Goal: Navigation & Orientation: Find specific page/section

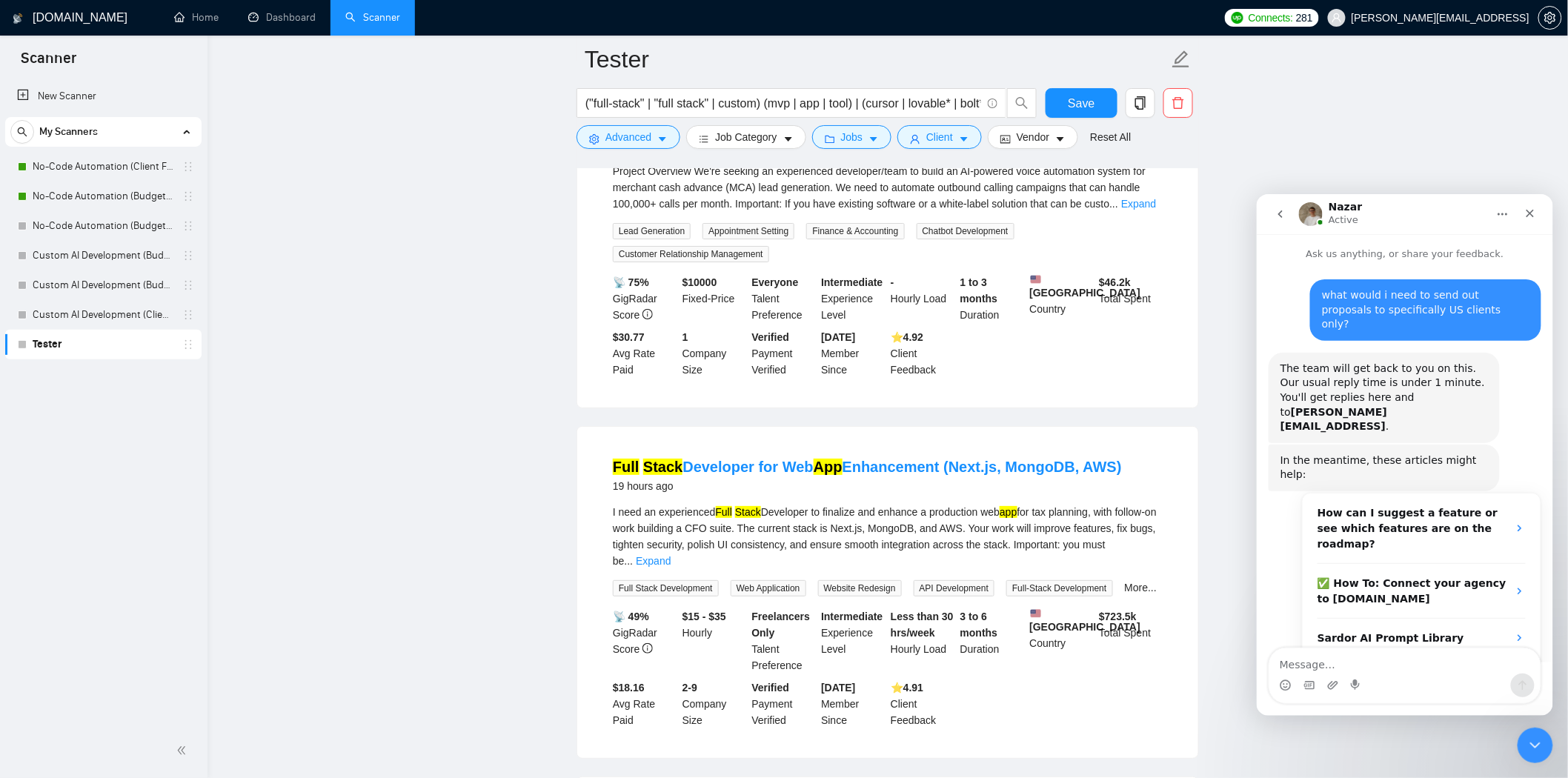
scroll to position [942, 0]
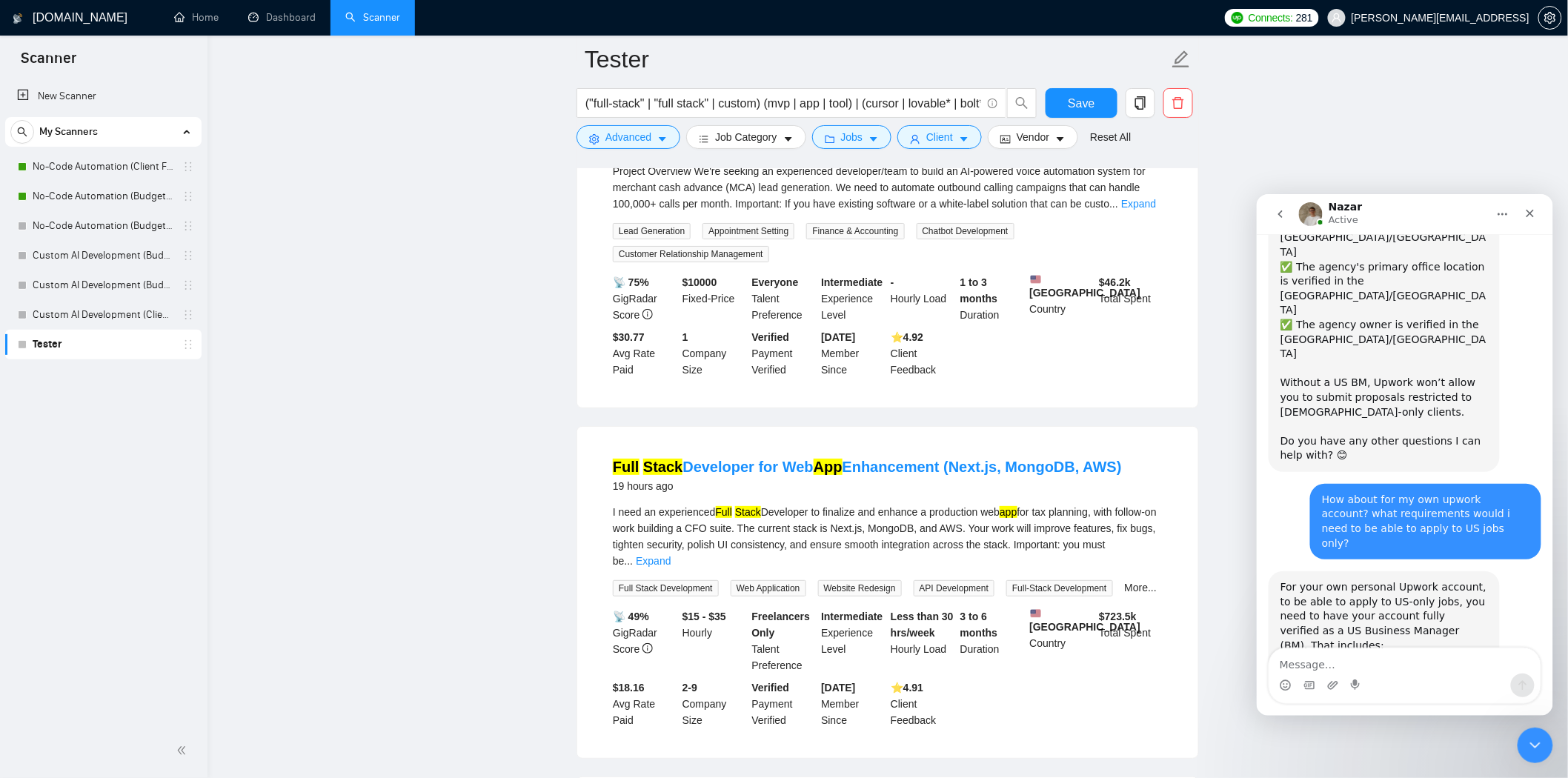
click at [37, 21] on h1 "[DOMAIN_NAME]" at bounding box center [80, 17] width 95 height 35
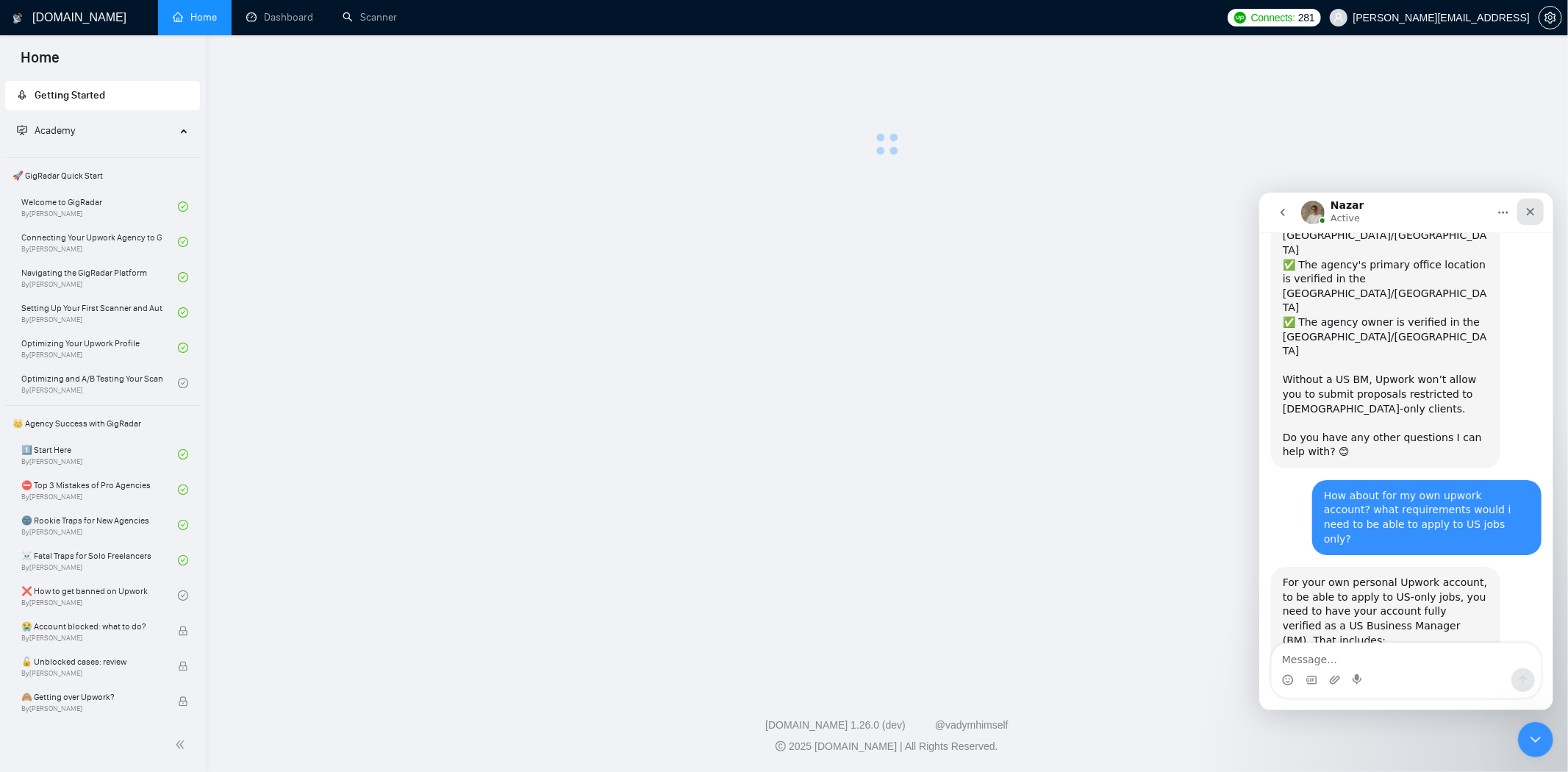
click at [1527, 214] on icon "Close" at bounding box center [1529, 211] width 8 height 8
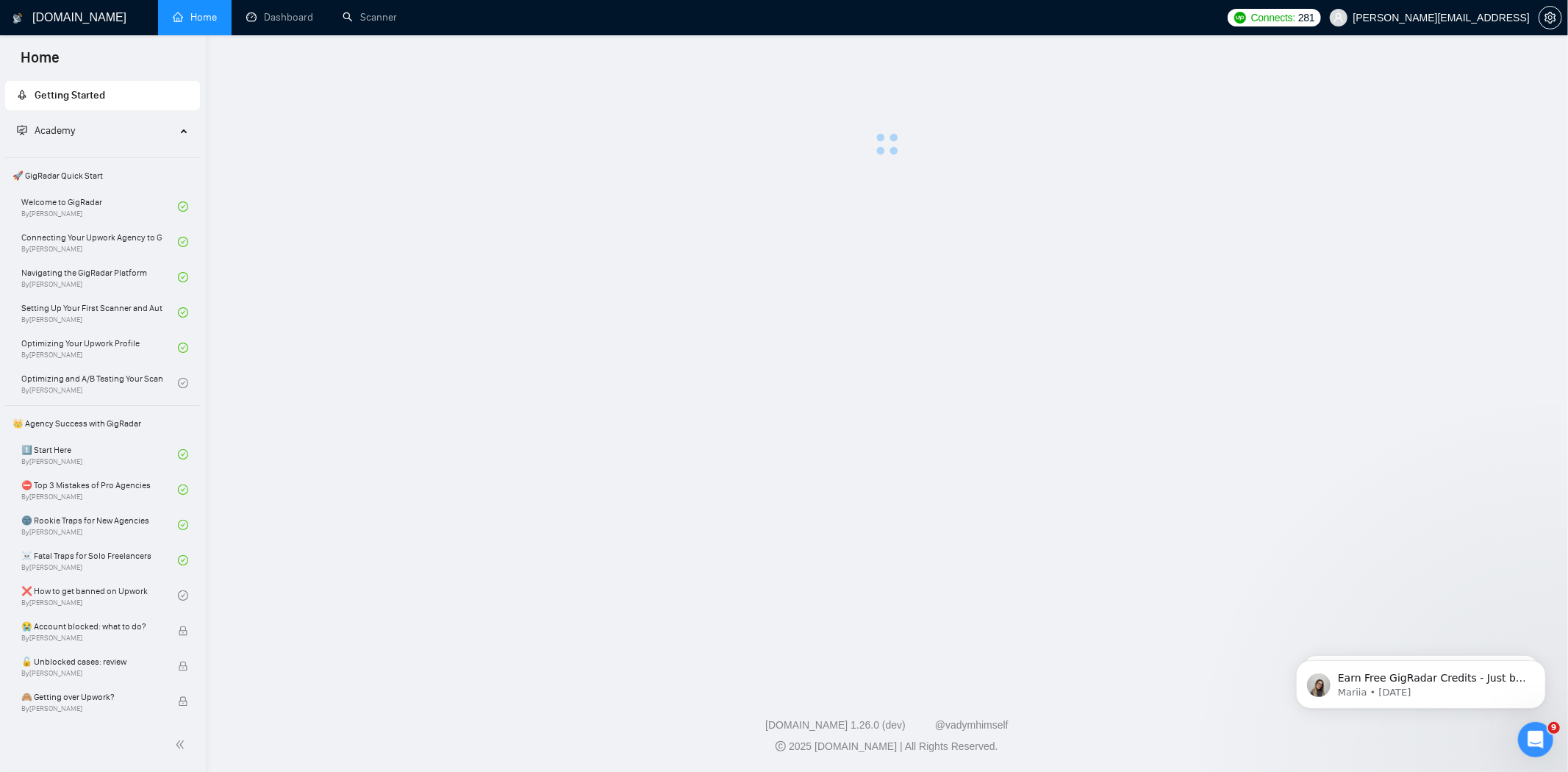
scroll to position [934, 0]
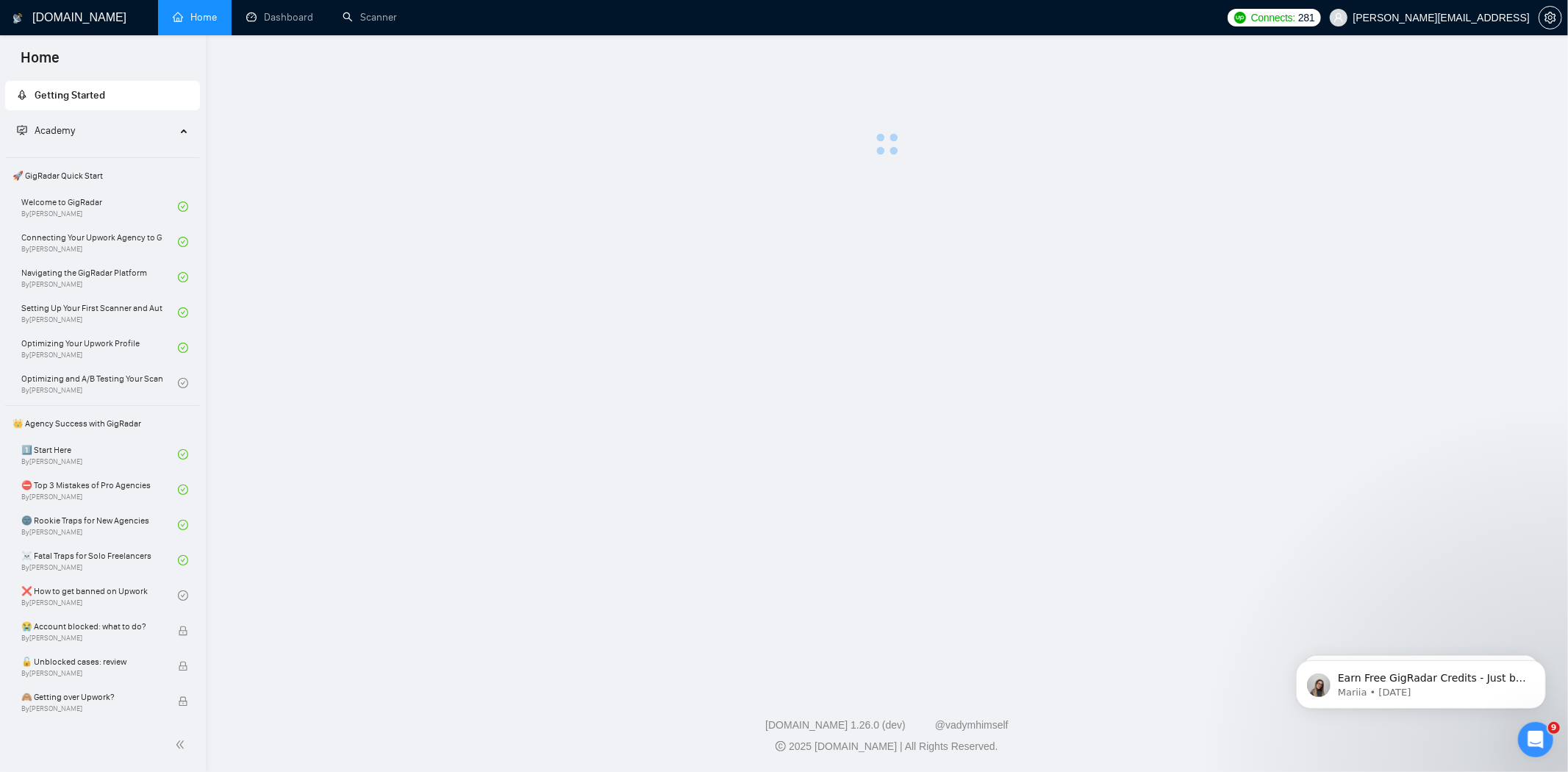
click at [59, 21] on h1 "[DOMAIN_NAME]" at bounding box center [80, 17] width 94 height 35
